Goal: Task Accomplishment & Management: Manage account settings

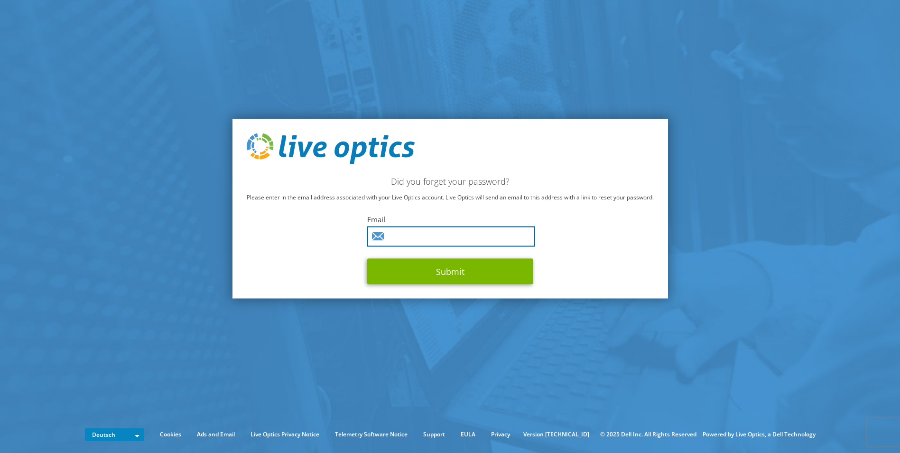
click at [460, 242] on input "text" at bounding box center [451, 236] width 168 height 20
type input "h.weidemann@telekom.de"
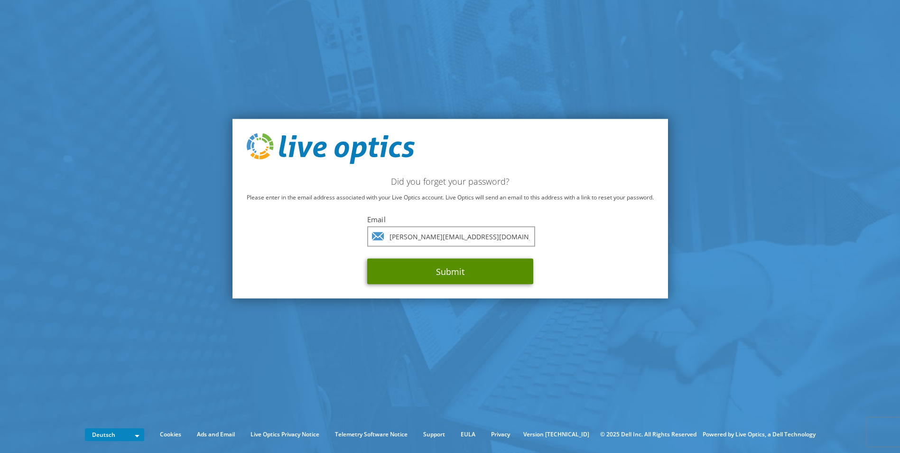
click at [439, 275] on button "Submit" at bounding box center [450, 272] width 166 height 26
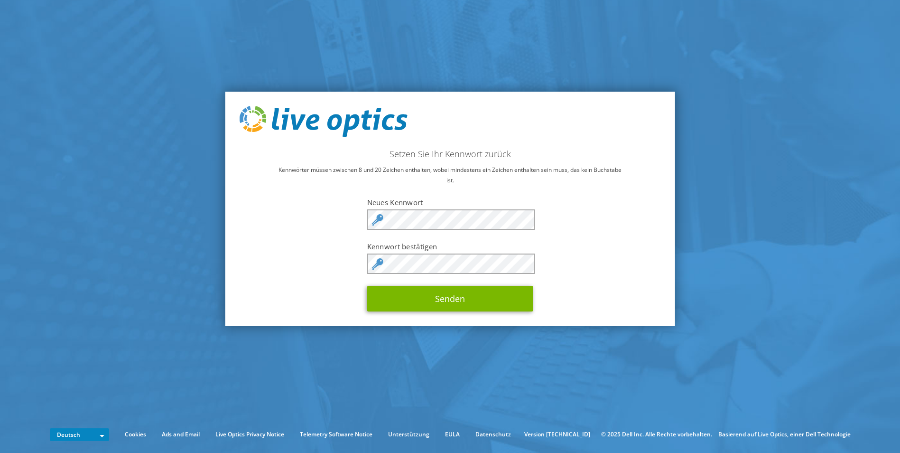
click at [427, 204] on label "Neues Kennwort" at bounding box center [450, 201] width 166 height 9
click at [435, 302] on button "Senden" at bounding box center [450, 299] width 166 height 26
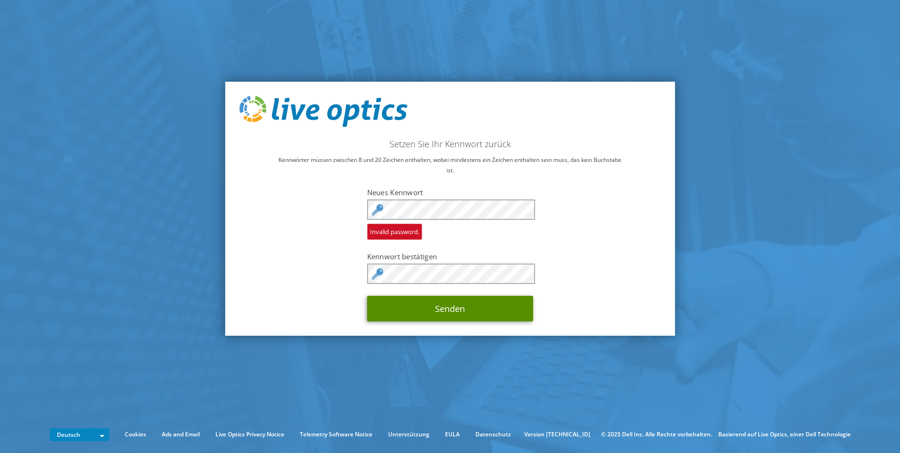
click at [427, 311] on button "Senden" at bounding box center [450, 309] width 166 height 26
click at [430, 303] on button "Senden" at bounding box center [450, 309] width 166 height 26
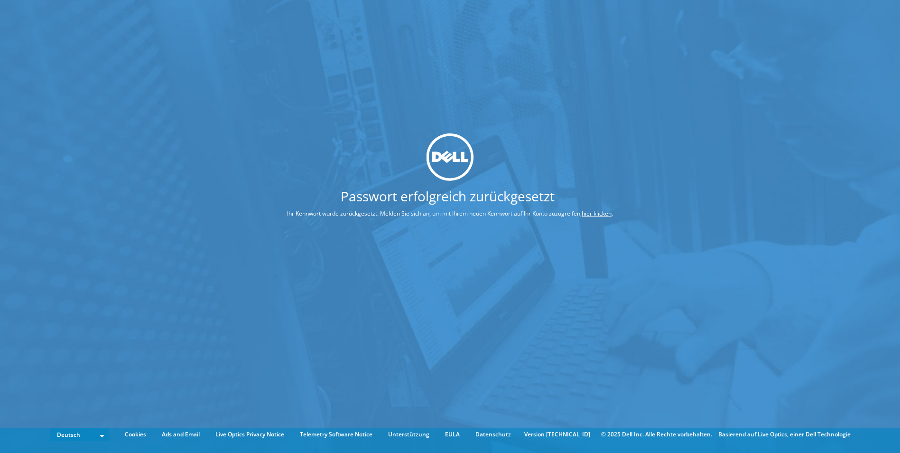
click at [599, 212] on link "hier klicken" at bounding box center [597, 213] width 30 height 8
